Goal: Transaction & Acquisition: Book appointment/travel/reservation

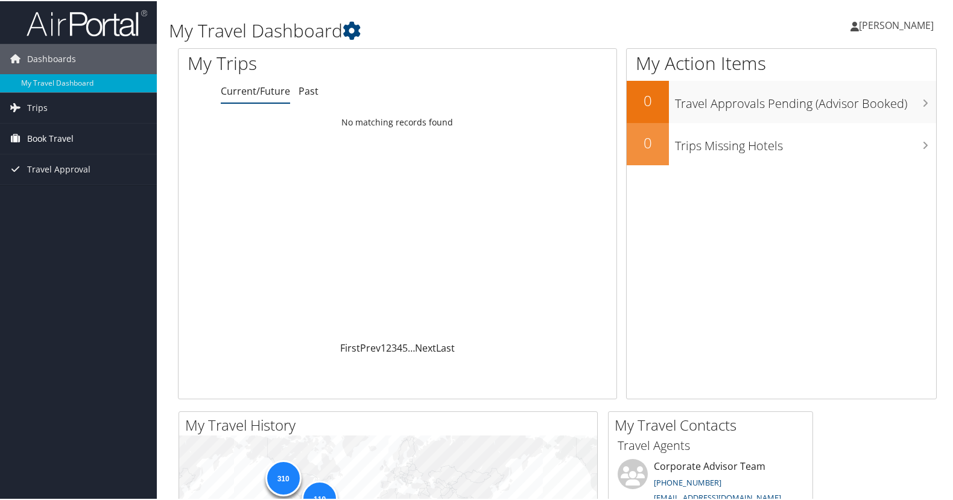
click at [41, 136] on span "Book Travel" at bounding box center [50, 137] width 46 height 30
click at [66, 198] on link "Book/Manage Online Trips" at bounding box center [78, 198] width 157 height 18
